Goal: Task Accomplishment & Management: Use online tool/utility

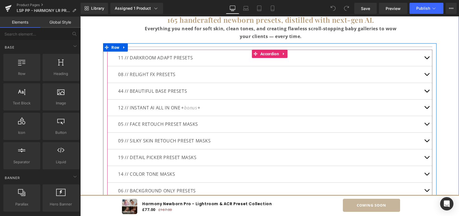
scroll to position [1370, 0]
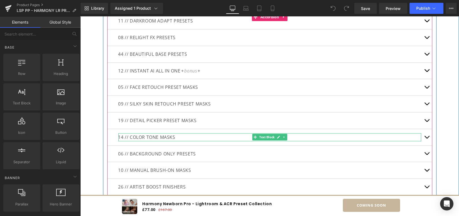
click at [119, 136] on p "14 // COLOR TONE MASKS" at bounding box center [269, 137] width 303 height 8
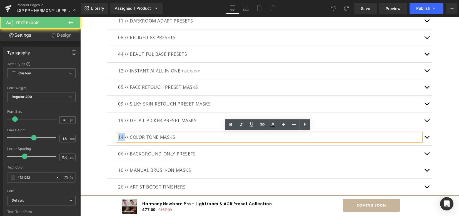
click at [120, 136] on p "14 // COLOR TONE MASKS" at bounding box center [269, 137] width 303 height 8
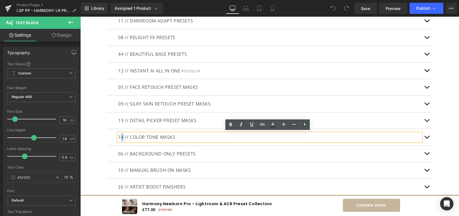
click at [119, 136] on p "14 // COLOR TONE MASKS" at bounding box center [269, 137] width 303 height 8
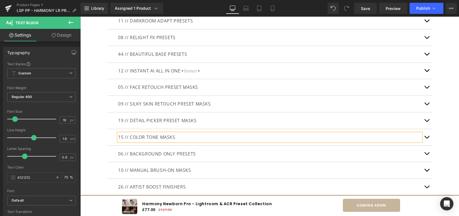
click at [426, 137] on button "button" at bounding box center [426, 137] width 11 height 16
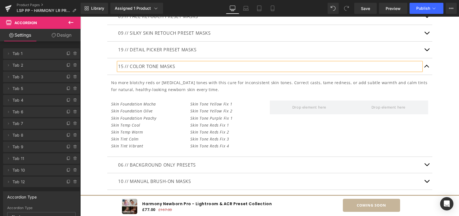
scroll to position [1445, 0]
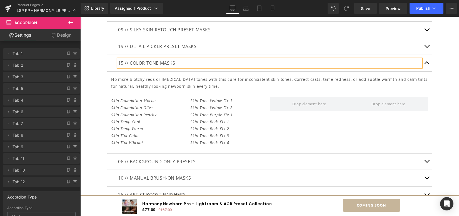
click at [210, 135] on icon "Skin Tone Reds Fix 3" at bounding box center [210, 135] width 39 height 5
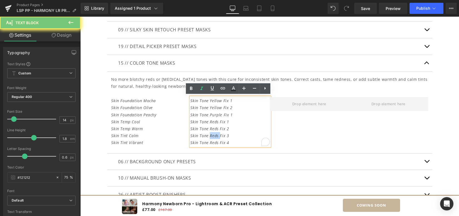
drag, startPoint x: 227, startPoint y: 141, endPoint x: 241, endPoint y: 144, distance: 14.5
click at [227, 141] on p "Skin Tone Reds Fix 4" at bounding box center [230, 142] width 79 height 7
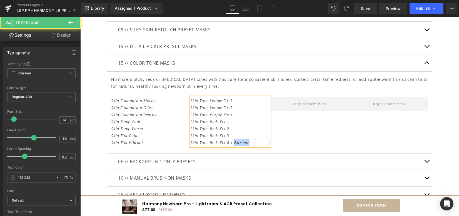
drag, startPoint x: 231, startPoint y: 143, endPoint x: 247, endPoint y: 143, distance: 15.3
click at [247, 143] on p "Skin Tone Reds Fix 4 + Extreme" at bounding box center [230, 142] width 79 height 7
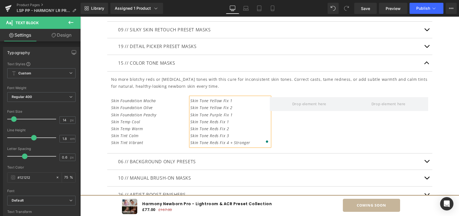
click at [336, 138] on div "Skin Foundation Mocha Skin Foundation Olive Skin Foundation Peachy Skin Temp Co…" at bounding box center [269, 123] width 317 height 52
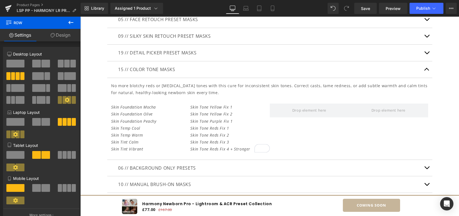
scroll to position [1431, 0]
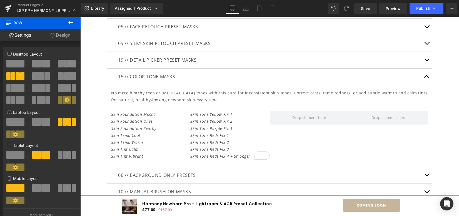
click at [426, 75] on button "button" at bounding box center [426, 77] width 11 height 16
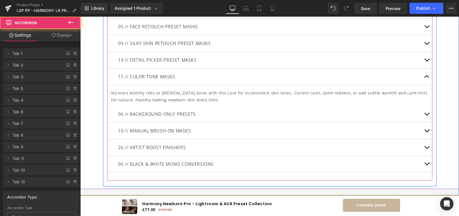
click at [427, 28] on span "button" at bounding box center [427, 28] width 0 height 0
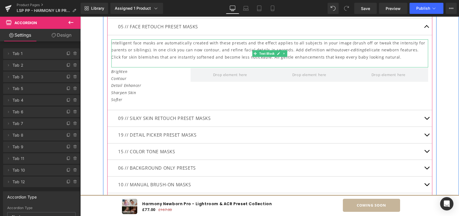
scroll to position [1357, 0]
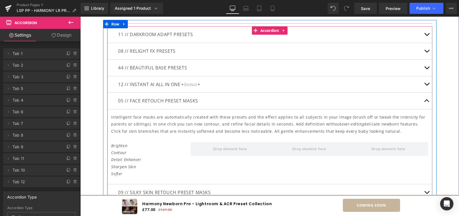
click at [426, 58] on div "08 // RELIGHT FX PRESETS Text Block" at bounding box center [269, 51] width 325 height 17
click at [426, 32] on button "button" at bounding box center [426, 34] width 11 height 16
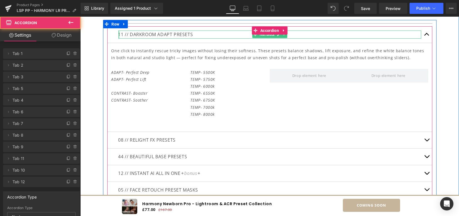
click at [118, 35] on div "11 // DARKROOM ADAPT PRESETS Text Block" at bounding box center [269, 35] width 303 height 8
click at [118, 35] on p "11 // DARKROOM ADAPT PRESETS" at bounding box center [269, 35] width 303 height 8
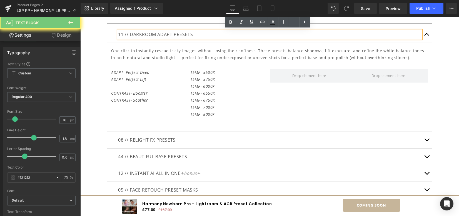
click at [119, 33] on p "11 // DARKROOM ADAPT PRESETS" at bounding box center [269, 35] width 303 height 8
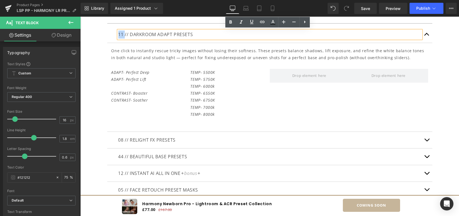
click at [120, 34] on p "11 // DARKROOM ADAPT PRESETS" at bounding box center [269, 35] width 303 height 8
click at [121, 34] on p "11 // DARKROOM ADAPT PRESETS" at bounding box center [269, 35] width 303 height 8
click at [119, 34] on p "11 // DARKROOM ADAPT PRESETS" at bounding box center [269, 35] width 303 height 8
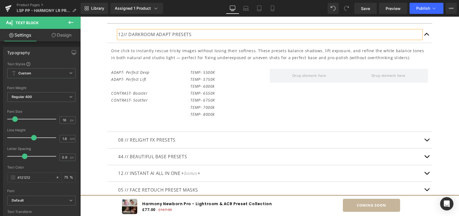
click at [195, 77] on icon "TEMP- 5750K" at bounding box center [203, 79] width 25 height 5
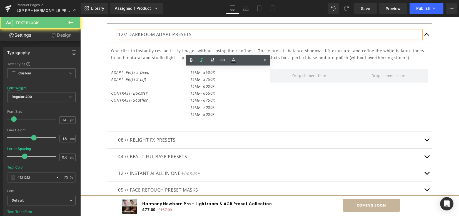
click at [195, 77] on icon "TEMP- 5750K" at bounding box center [203, 79] width 25 height 5
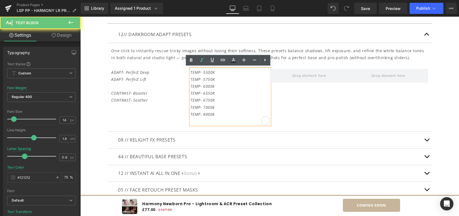
click at [203, 78] on icon "TEMP- 5750K" at bounding box center [203, 79] width 25 height 5
drag, startPoint x: 214, startPoint y: 71, endPoint x: 211, endPoint y: 72, distance: 2.9
click at [213, 71] on p "TEMP- 5500K" at bounding box center [230, 72] width 79 height 7
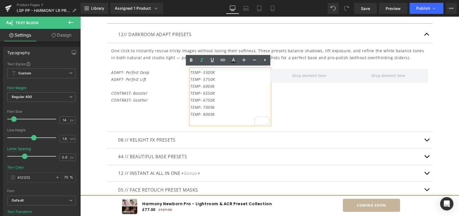
click at [191, 70] on icon "TEMP- 5500K" at bounding box center [203, 72] width 25 height 5
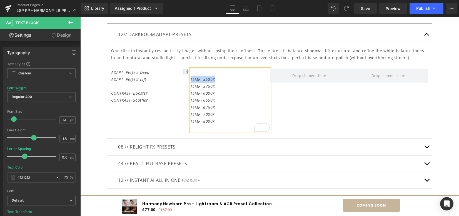
drag, startPoint x: 198, startPoint y: 78, endPoint x: 189, endPoint y: 77, distance: 9.5
click at [191, 77] on p "TEMP- 5500K" at bounding box center [230, 79] width 79 height 7
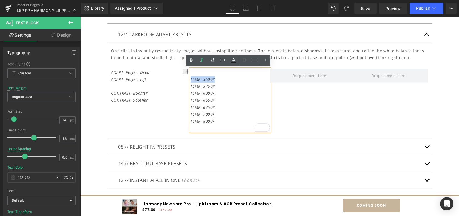
copy icon "TEMP- 5500K"
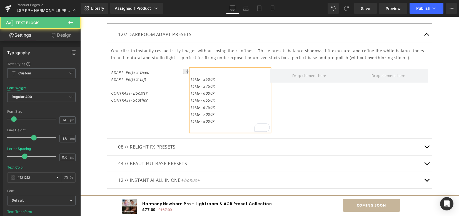
click at [192, 71] on p "To enrich screen reader interactions, please activate Accessibility in Grammarl…" at bounding box center [230, 72] width 79 height 7
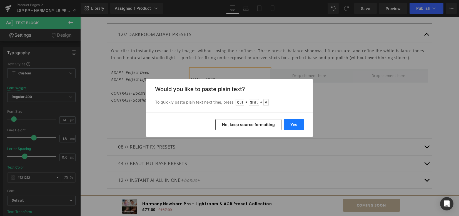
click at [300, 125] on button "Yes" at bounding box center [294, 124] width 20 height 11
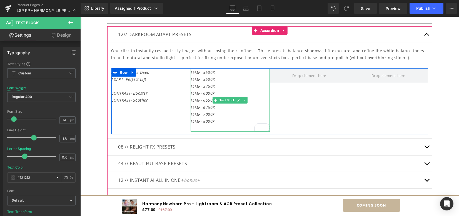
click at [204, 71] on icon "TEMP- 5500K" at bounding box center [203, 72] width 25 height 5
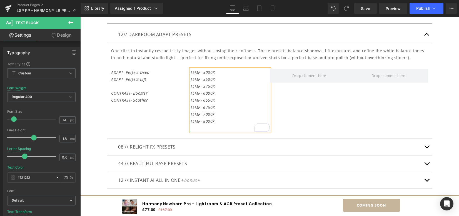
click at [439, 103] on div "What's Inside The Presets? Heading 165 handcrafted newborn presets, distilled w…" at bounding box center [269, 140] width 379 height 392
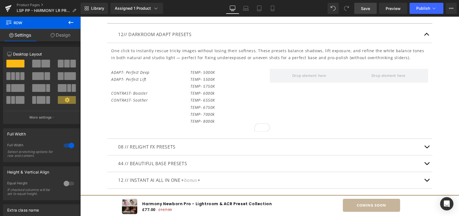
click at [365, 8] on span "Save" at bounding box center [365, 9] width 9 height 6
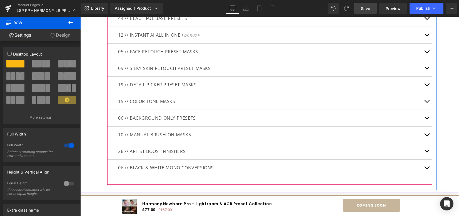
scroll to position [1505, 0]
